Goal: Task Accomplishment & Management: Use online tool/utility

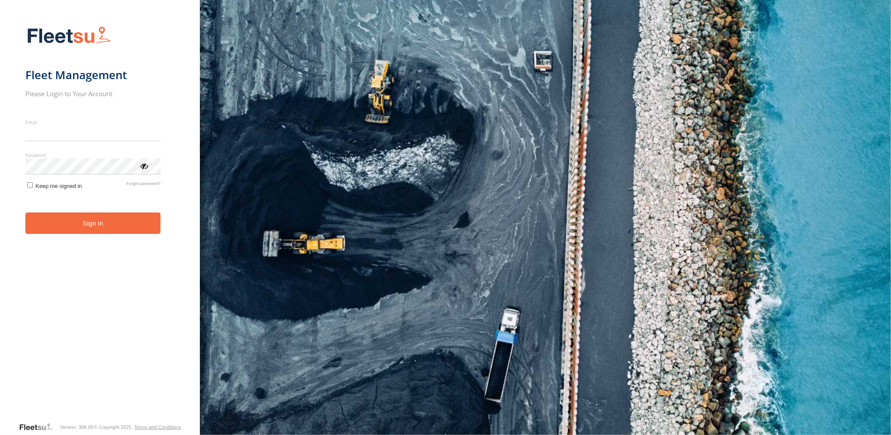
type input "**********"
click at [80, 238] on form "**********" at bounding box center [99, 221] width 149 height 401
click at [85, 226] on button "Sign in" at bounding box center [92, 223] width 135 height 21
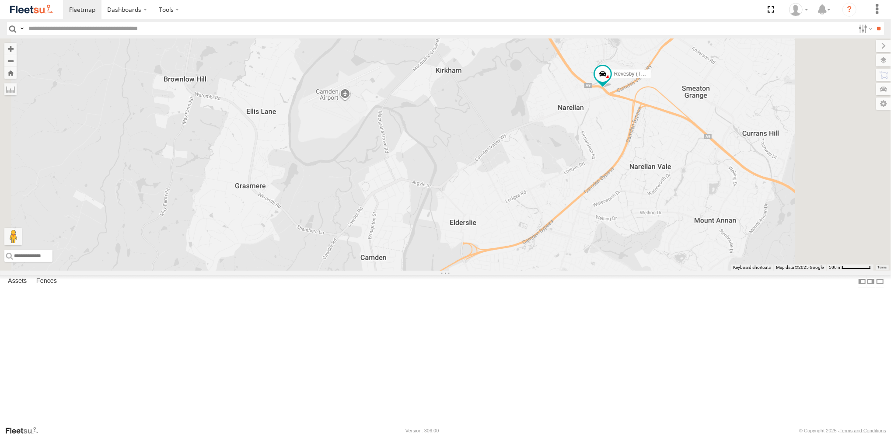
drag, startPoint x: 489, startPoint y: 255, endPoint x: 472, endPoint y: 219, distance: 39.5
click at [0, 0] on label "Close" at bounding box center [0, 0] width 0 height 0
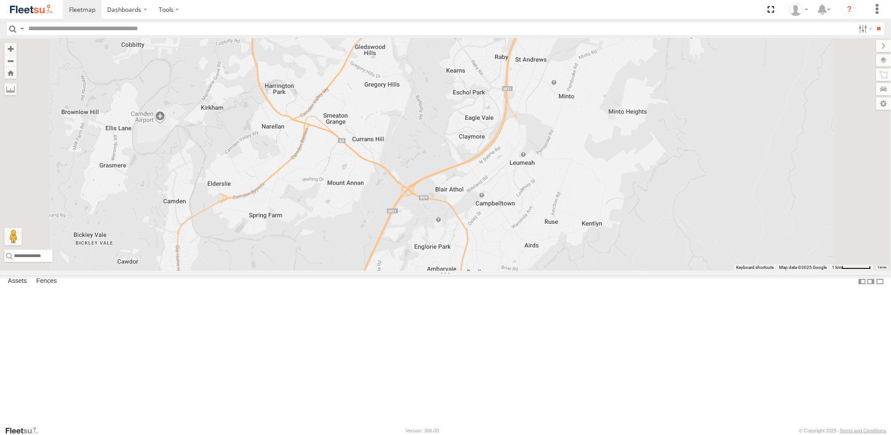
drag, startPoint x: 340, startPoint y: 293, endPoint x: 402, endPoint y: 218, distance: 97.0
click at [401, 217] on div at bounding box center [445, 154] width 891 height 232
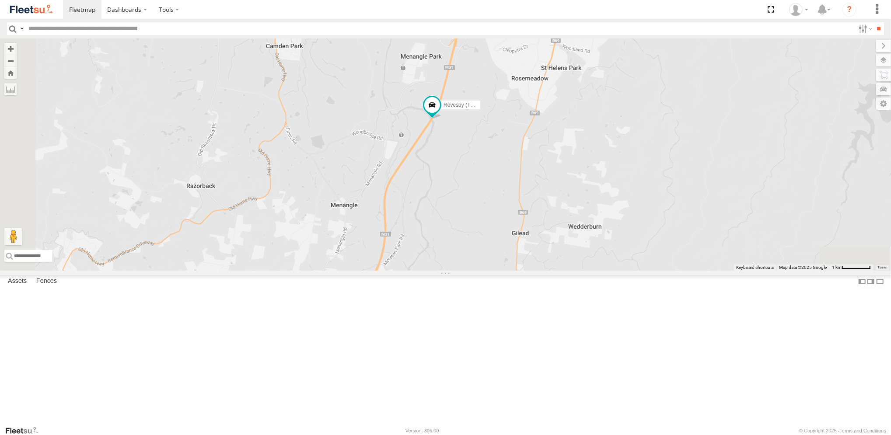
drag, startPoint x: 391, startPoint y: 256, endPoint x: 385, endPoint y: 121, distance: 135.7
click at [385, 121] on div "Revesby (T07 - [PERSON_NAME])" at bounding box center [445, 154] width 891 height 232
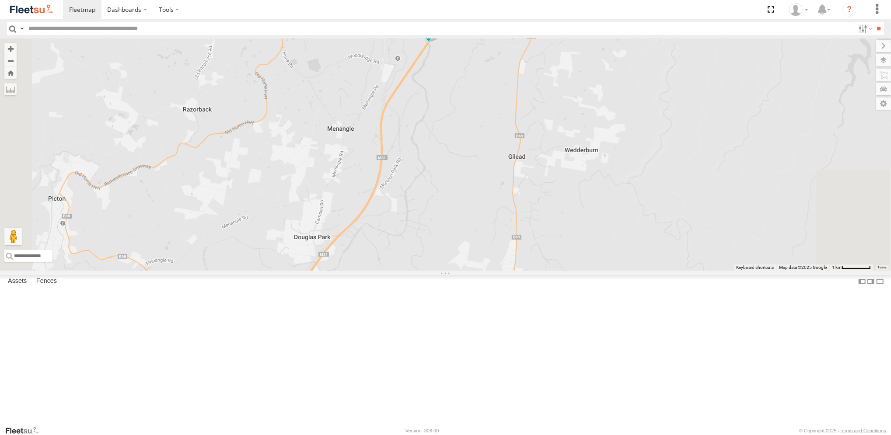
drag, startPoint x: 384, startPoint y: 231, endPoint x: 397, endPoint y: 188, distance: 45.7
click at [397, 188] on div "Revesby (T07 - [PERSON_NAME])" at bounding box center [445, 154] width 891 height 232
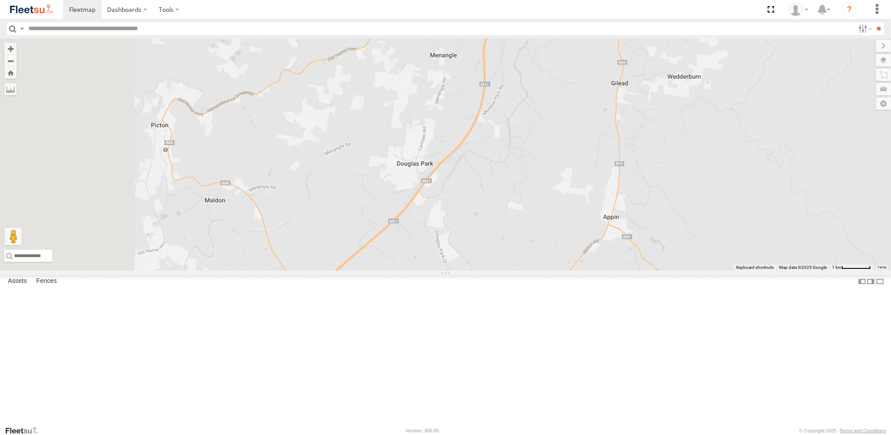
drag, startPoint x: 397, startPoint y: 241, endPoint x: 513, endPoint y: 166, distance: 138.9
click at [513, 166] on div "Revesby (T07 - [PERSON_NAME])" at bounding box center [445, 154] width 891 height 232
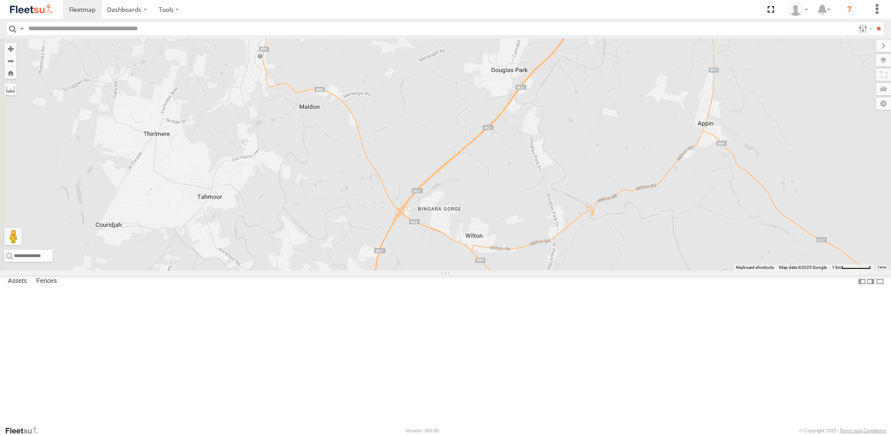
drag, startPoint x: 465, startPoint y: 270, endPoint x: 539, endPoint y: 191, distance: 108.6
click at [539, 191] on div "Revesby (T07 - [PERSON_NAME])" at bounding box center [445, 154] width 891 height 232
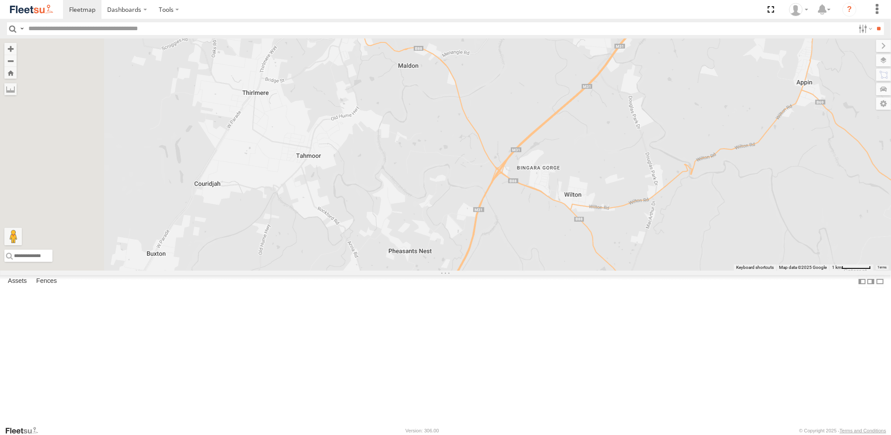
drag, startPoint x: 475, startPoint y: 227, endPoint x: 574, endPoint y: 185, distance: 107.1
click at [574, 185] on div "Revesby (T07 - [PERSON_NAME])" at bounding box center [445, 154] width 891 height 232
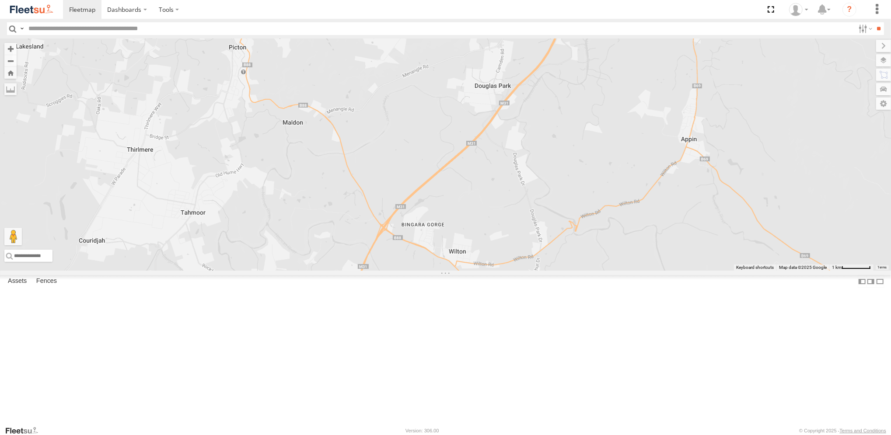
drag, startPoint x: 401, startPoint y: 234, endPoint x: 283, endPoint y: 291, distance: 131.5
click at [267, 271] on div "Revesby (T07 - [PERSON_NAME])" at bounding box center [445, 154] width 891 height 232
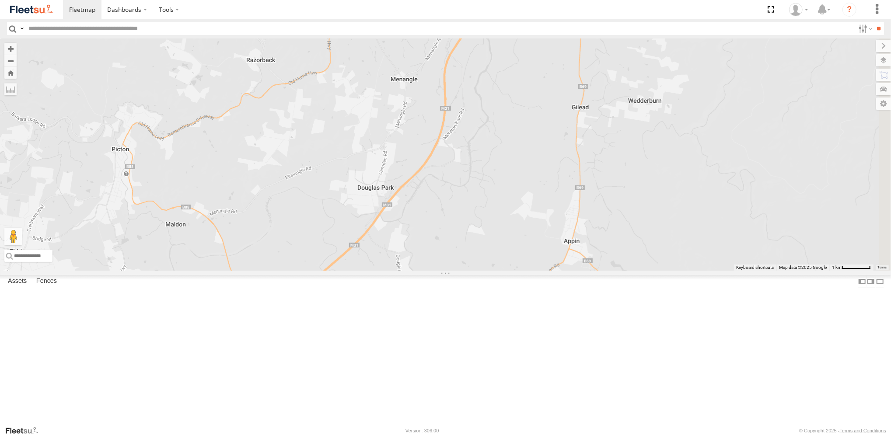
drag, startPoint x: 306, startPoint y: 265, endPoint x: 283, endPoint y: 322, distance: 61.6
click at [283, 271] on div "Revesby (T07 - [PERSON_NAME])" at bounding box center [445, 154] width 891 height 232
